Goal: Information Seeking & Learning: Check status

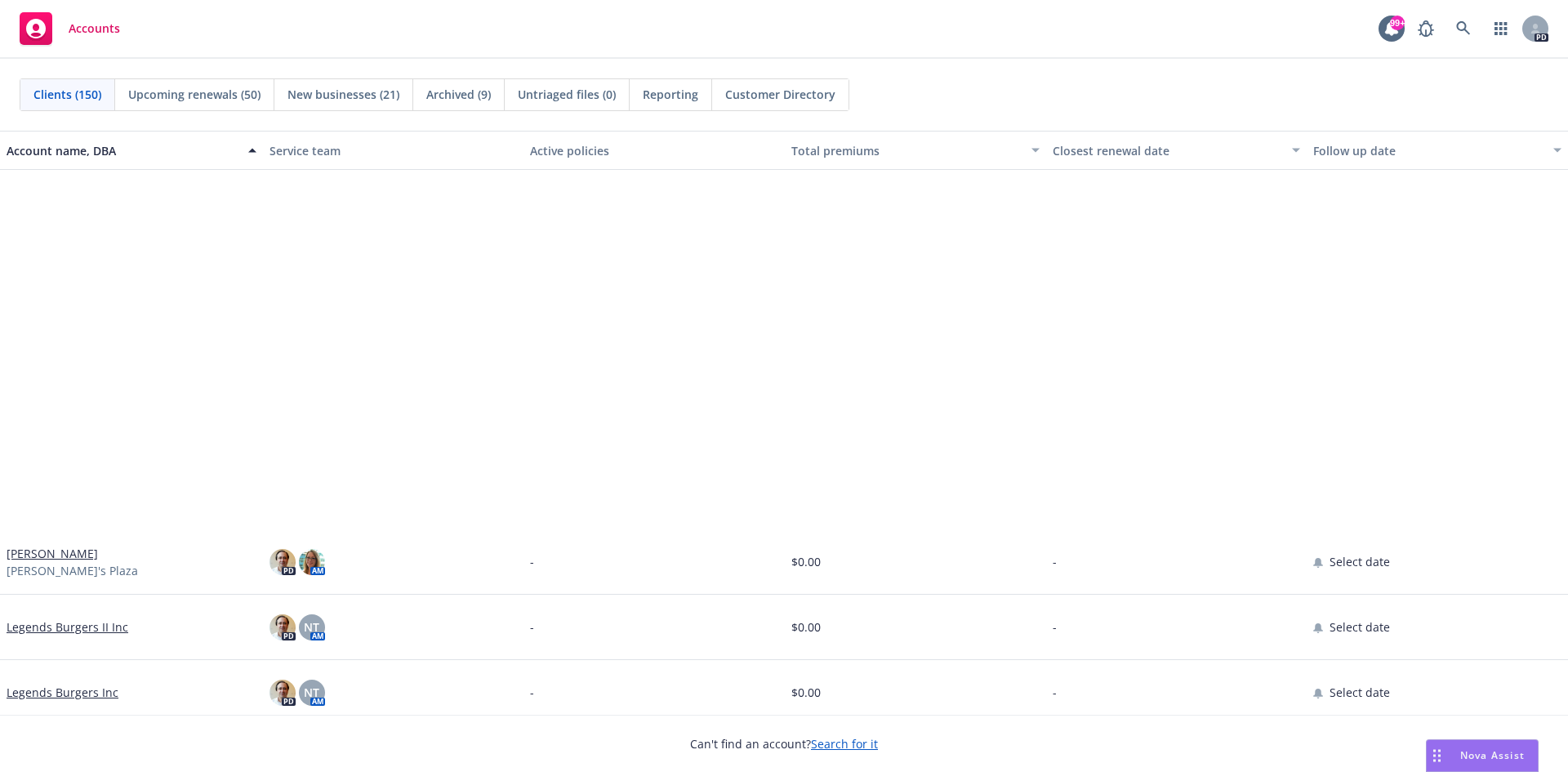
scroll to position [5635, 0]
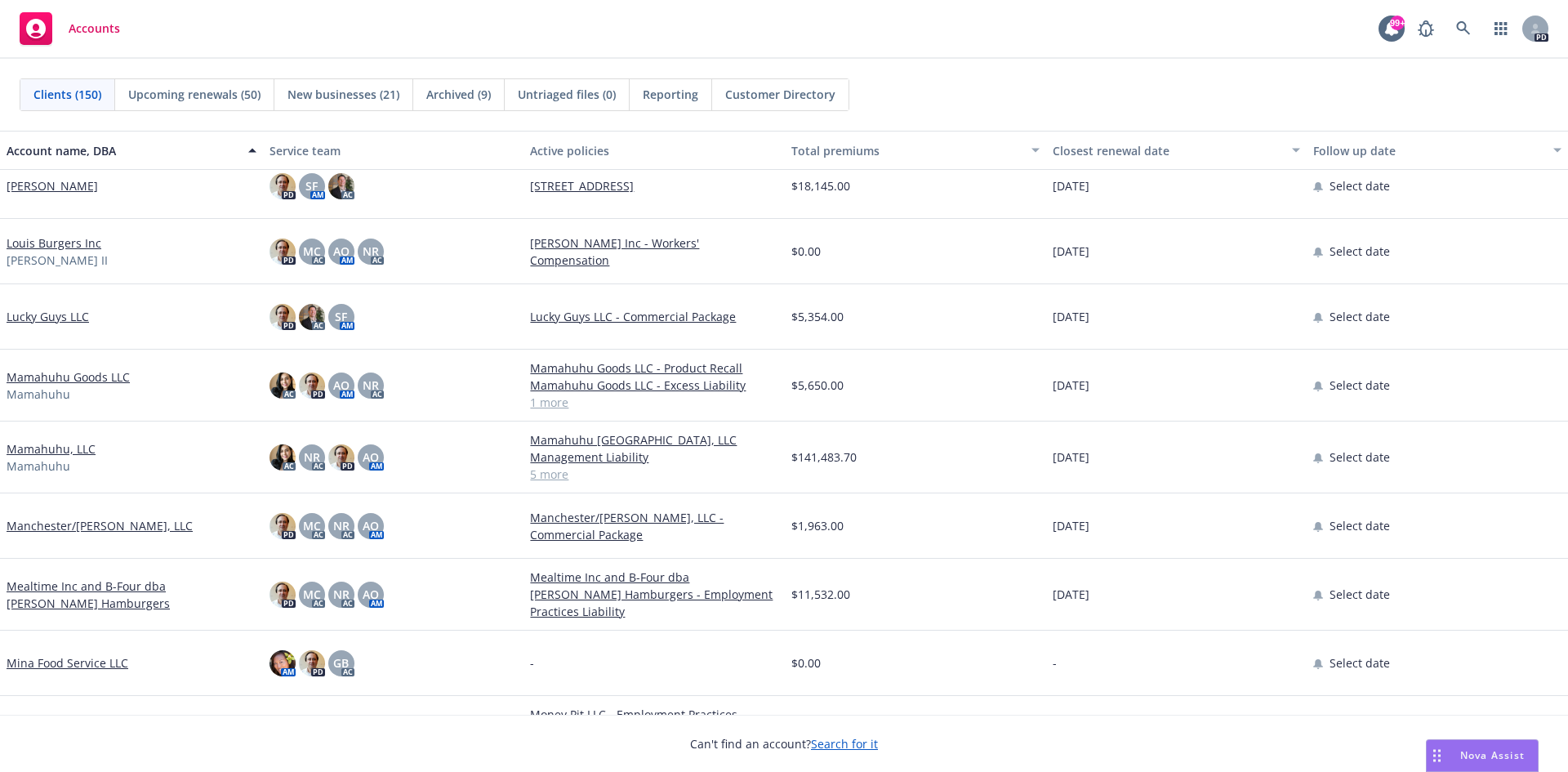
click at [55, 453] on link "Mamahuhu, LLC" at bounding box center [51, 448] width 89 height 17
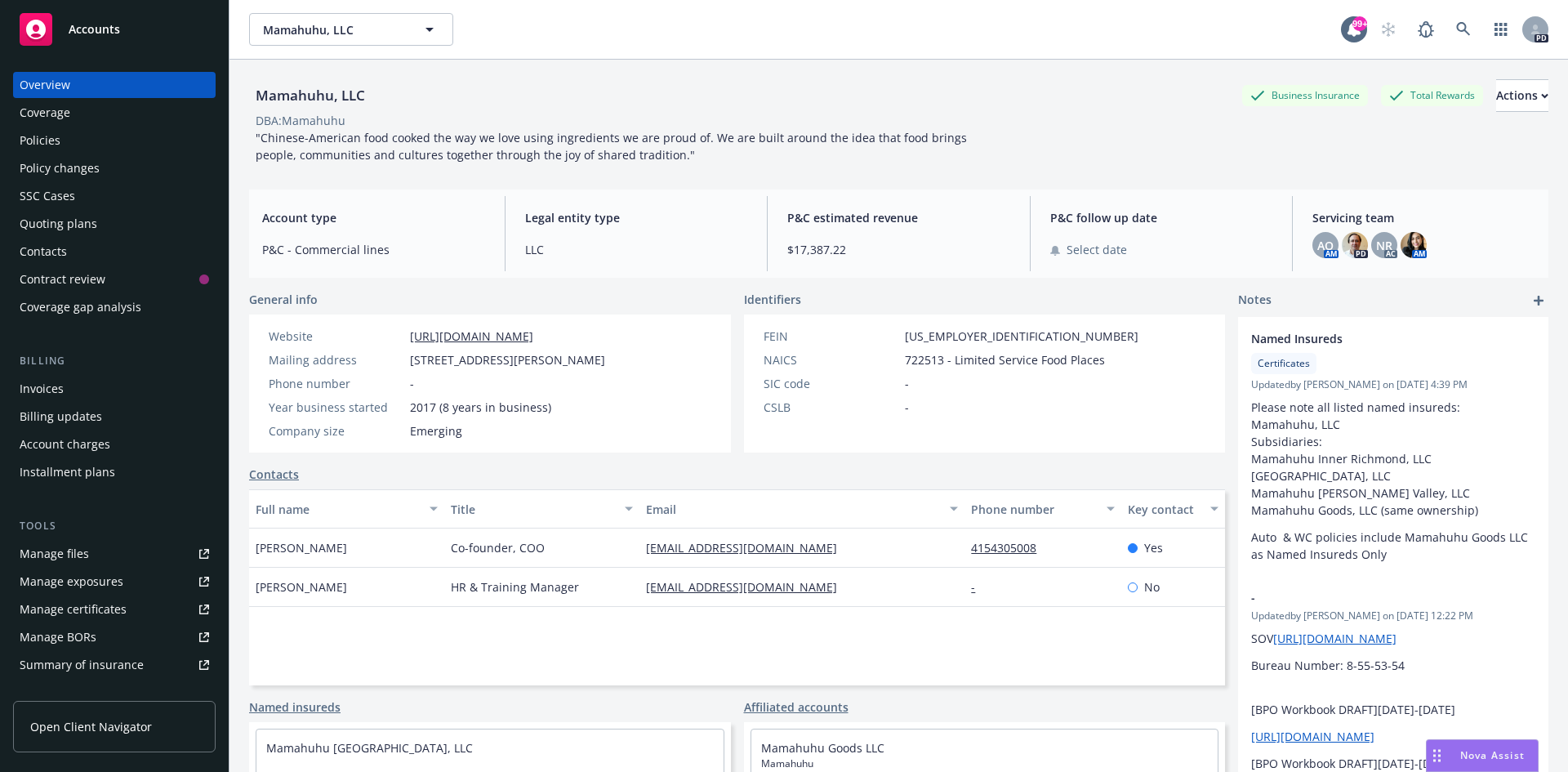
click at [59, 141] on div "Policies" at bounding box center [40, 140] width 41 height 26
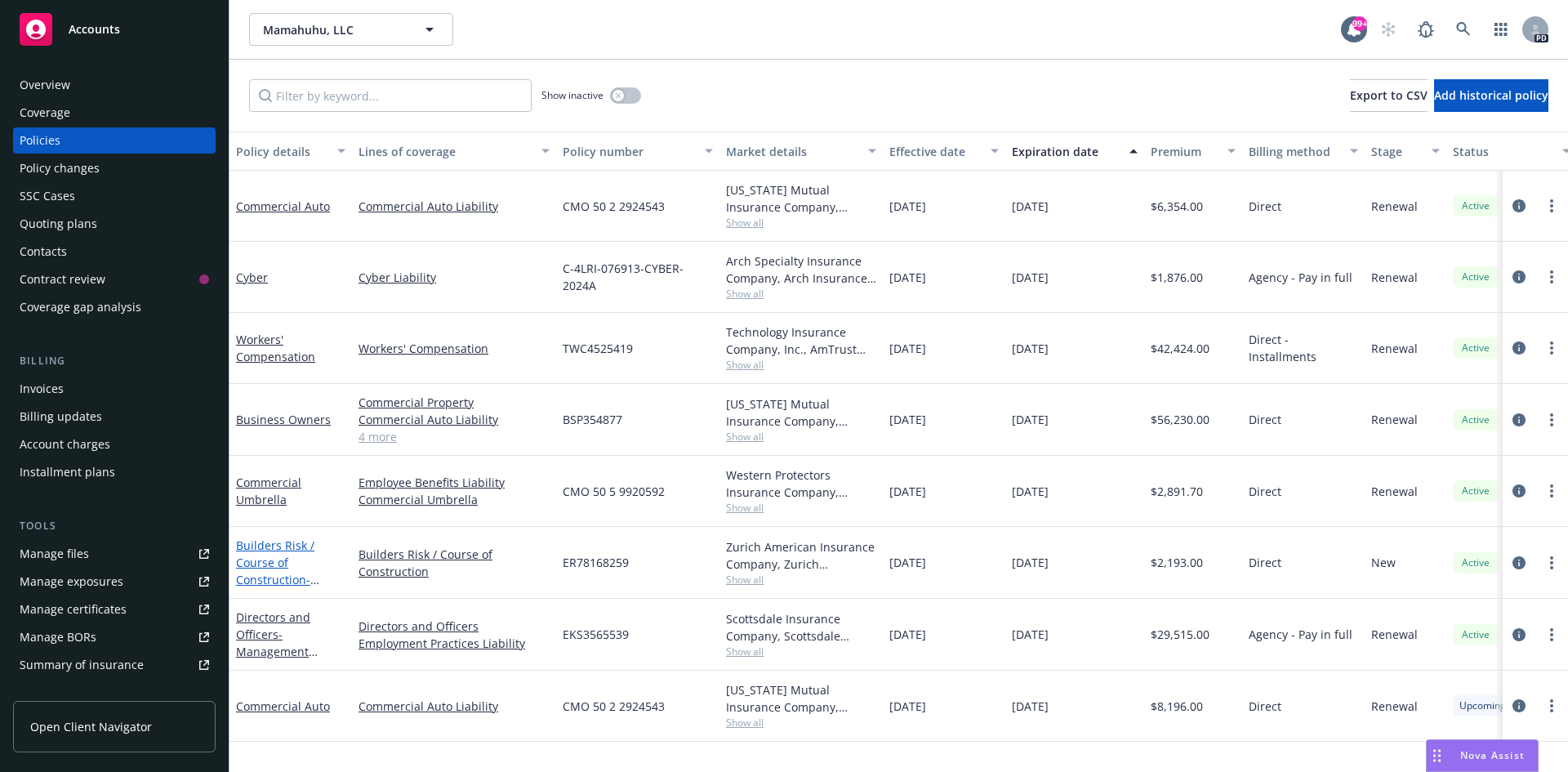
click at [269, 556] on link "Builders Risk / Course of Construction - [GEOGRAPHIC_DATA], LLC" at bounding box center [287, 587] width 103 height 101
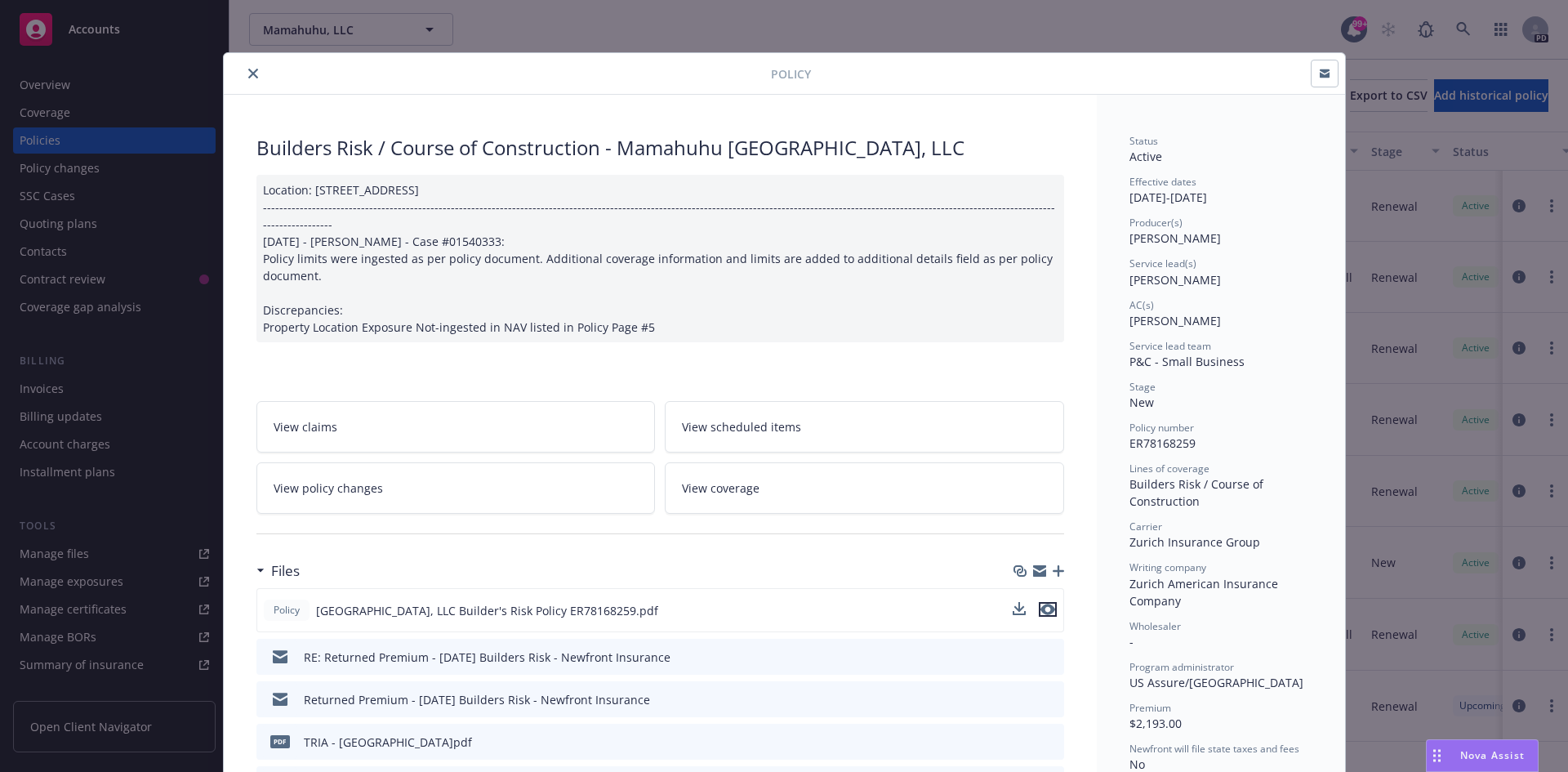
click at [1045, 604] on icon "preview file" at bounding box center [1047, 609] width 15 height 11
click at [248, 71] on icon "close" at bounding box center [253, 74] width 10 height 10
